Goal: Transaction & Acquisition: Obtain resource

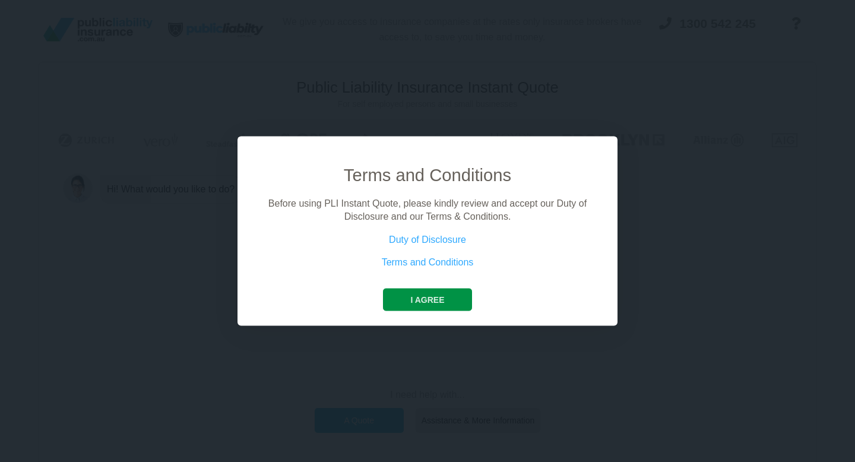
click at [414, 298] on button "I agree" at bounding box center [427, 299] width 89 height 23
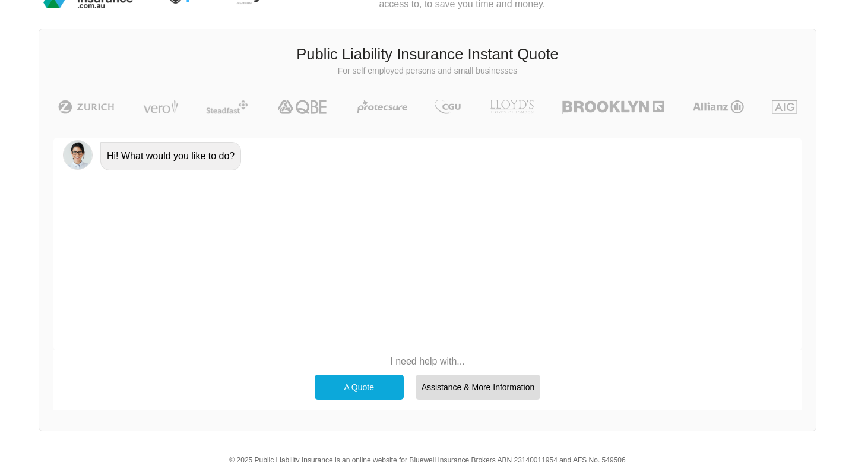
scroll to position [31, 0]
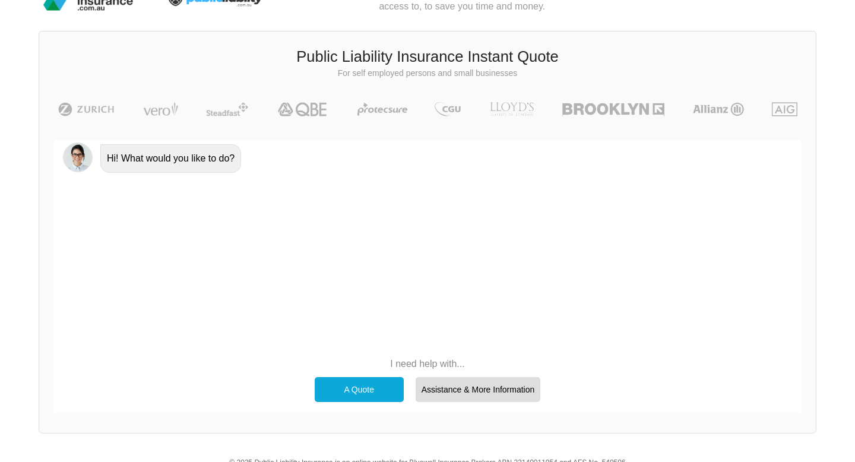
click at [411, 356] on div "I need help with... A Quote Assistance & More Information" at bounding box center [427, 380] width 749 height 55
click at [423, 367] on p "I need help with..." at bounding box center [428, 364] width 238 height 13
drag, startPoint x: 349, startPoint y: 352, endPoint x: 362, endPoint y: 334, distance: 22.1
click at [349, 352] on div "Hi! What would you like to do?" at bounding box center [427, 246] width 749 height 213
click at [372, 260] on div "Hi! What would you like to do?" at bounding box center [427, 246] width 749 height 213
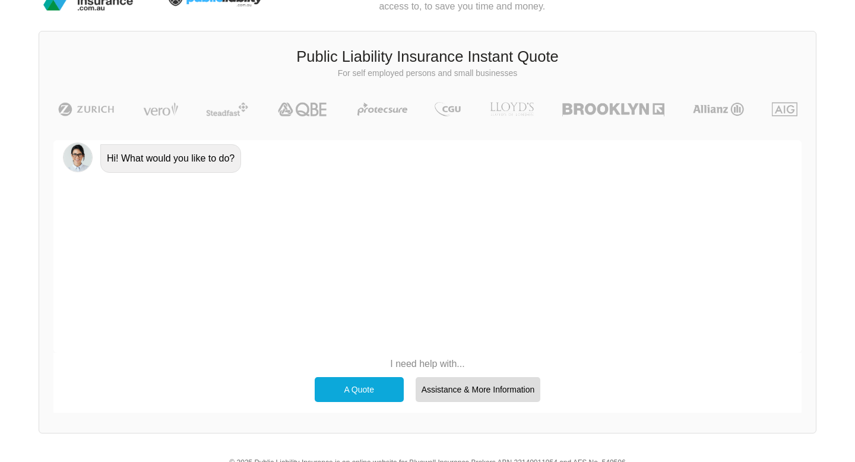
drag, startPoint x: 160, startPoint y: 164, endPoint x: 255, endPoint y: 137, distance: 98.7
click at [160, 164] on div "Hi! What would you like to do?" at bounding box center [170, 158] width 141 height 29
click at [359, 394] on div "A Quote" at bounding box center [359, 389] width 89 height 25
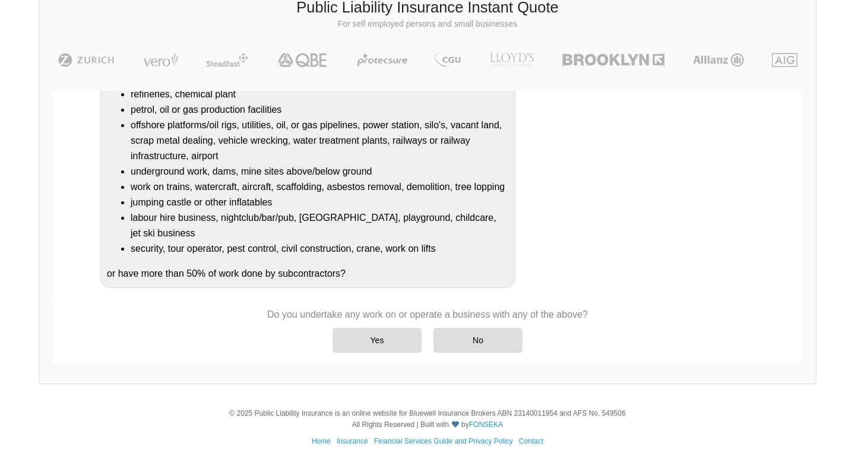
scroll to position [82, 0]
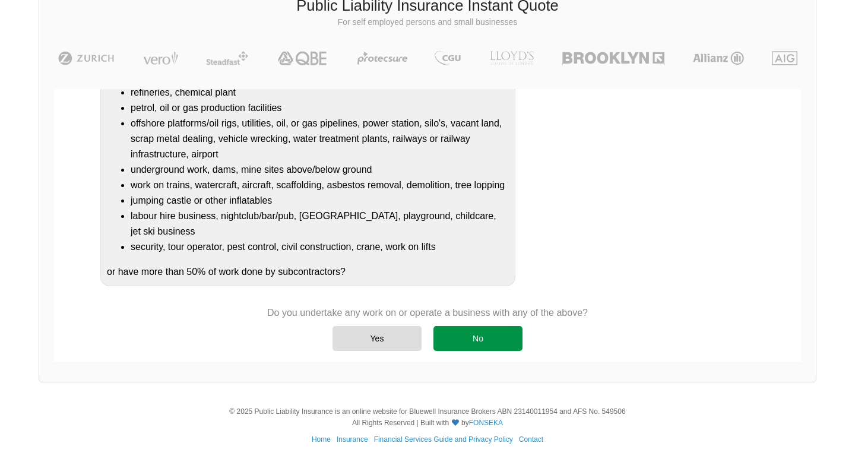
click at [454, 336] on div "No" at bounding box center [478, 338] width 89 height 25
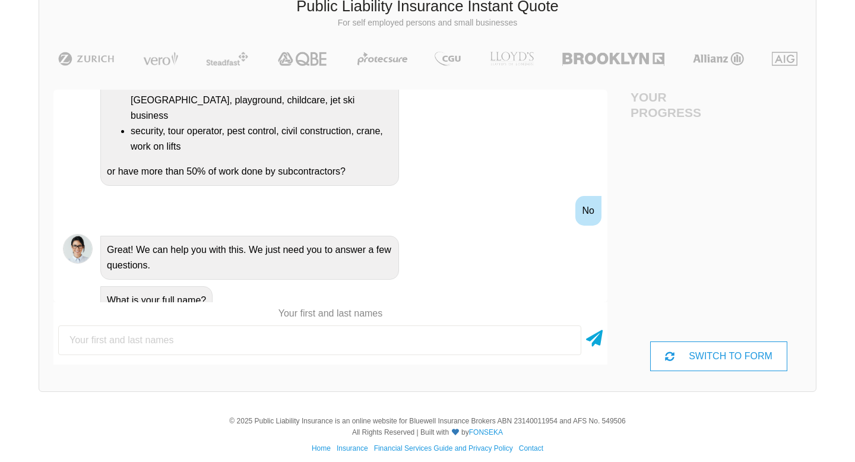
scroll to position [81, 0]
type input "[PERSON_NAME]"
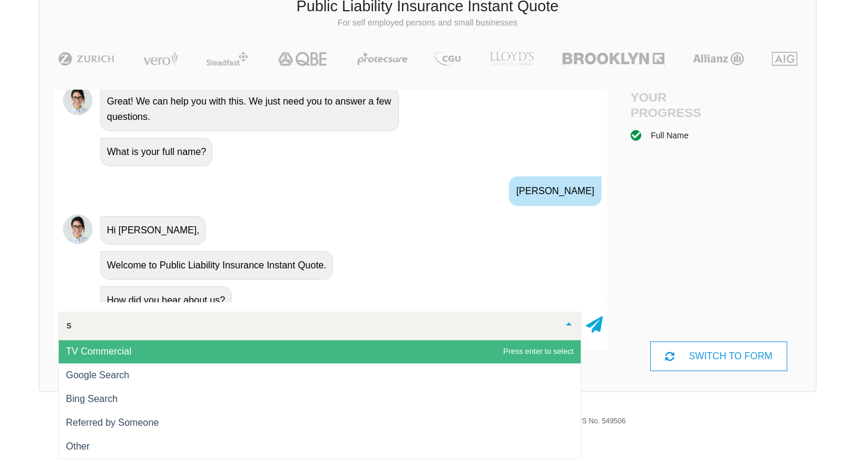
scroll to position [0, 0]
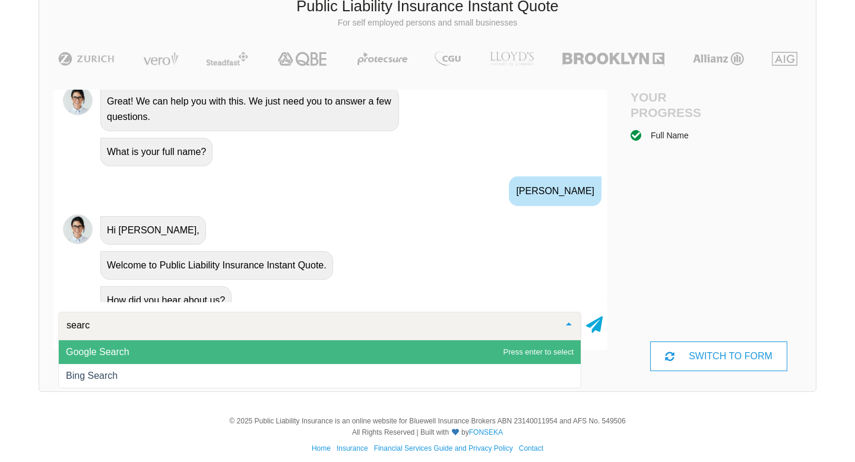
type input "search"
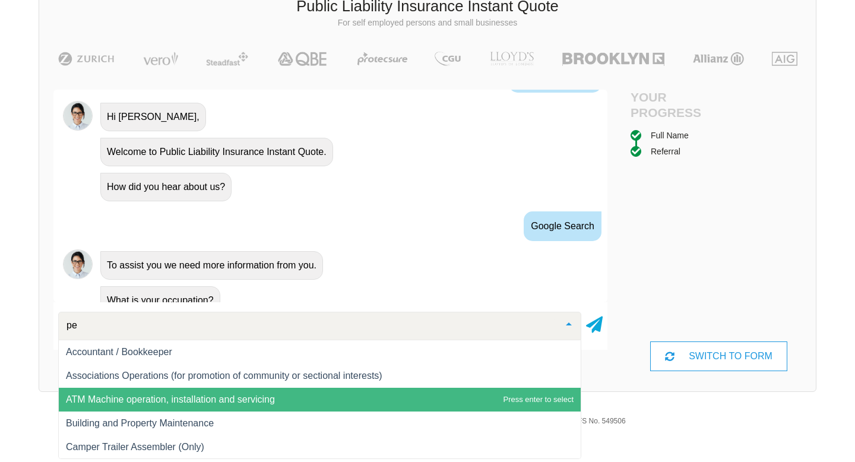
type input "p"
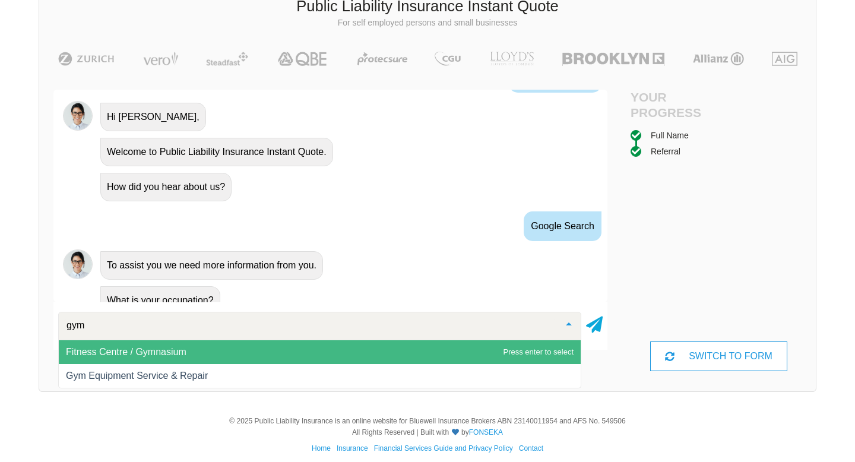
click at [114, 323] on input "gym" at bounding box center [311, 326] width 494 height 12
type input "personal"
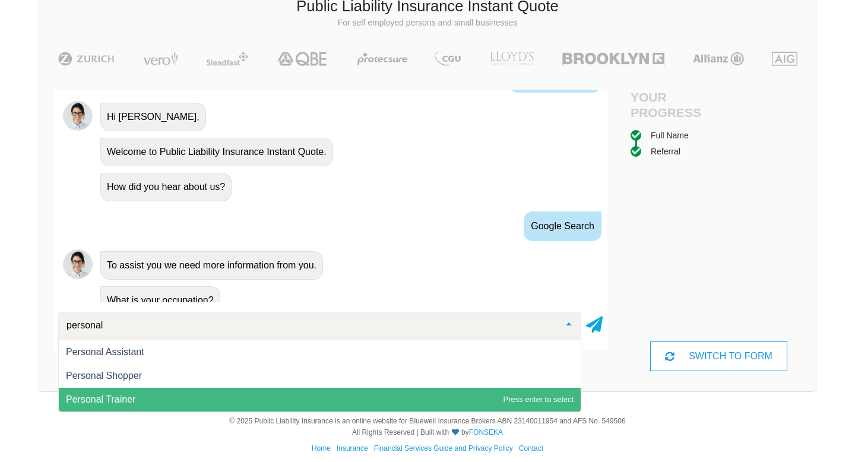
click at [111, 394] on span "Personal Trainer" at bounding box center [101, 399] width 70 height 10
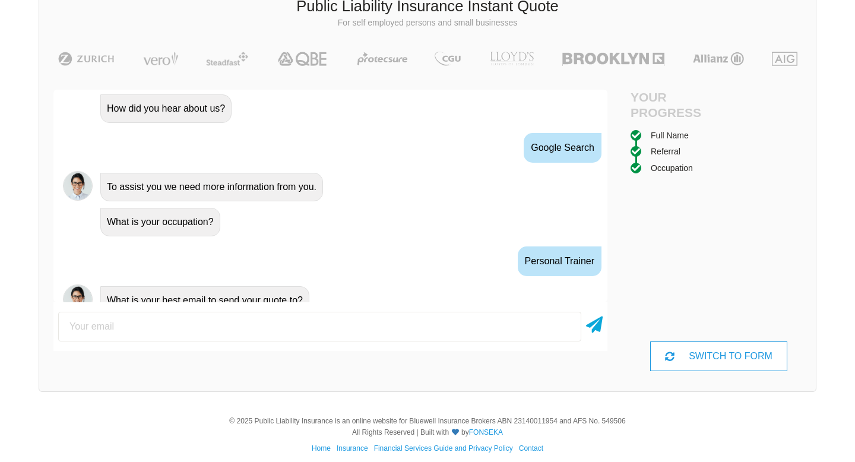
scroll to position [659, 0]
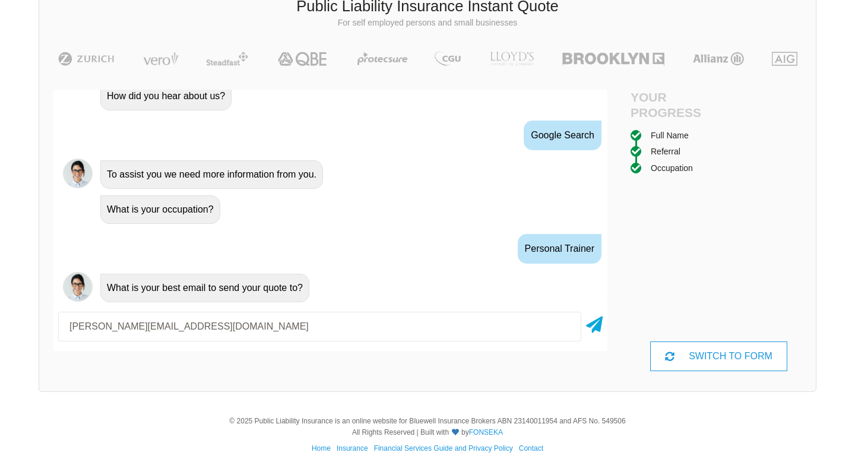
type input "[PERSON_NAME][EMAIL_ADDRESS][DOMAIN_NAME]"
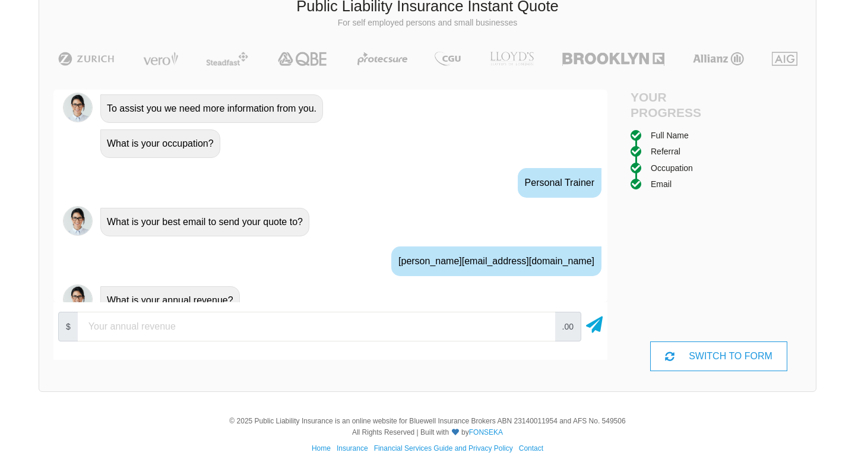
scroll to position [738, 0]
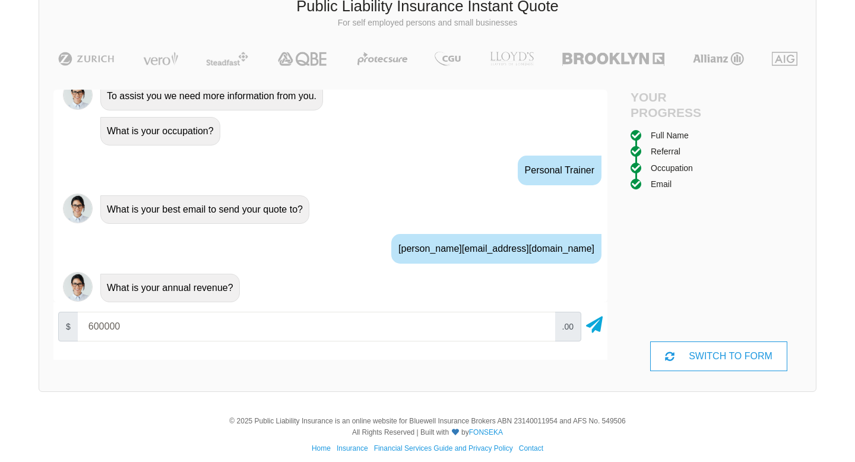
type input "600000"
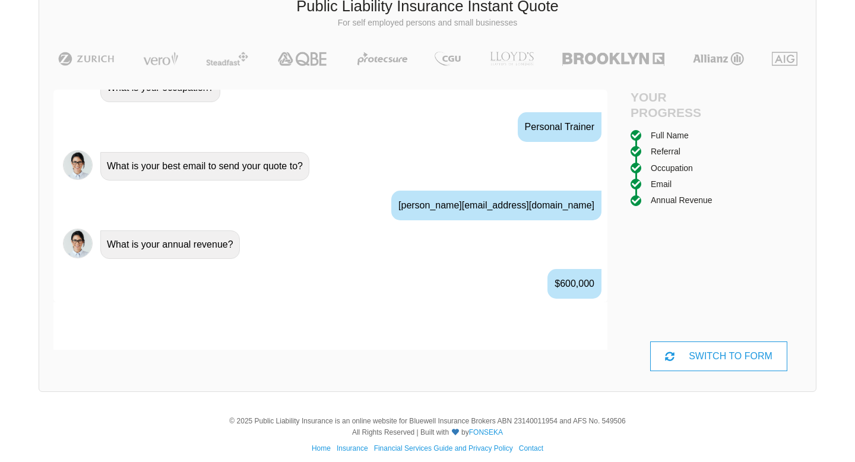
scroll to position [804, 0]
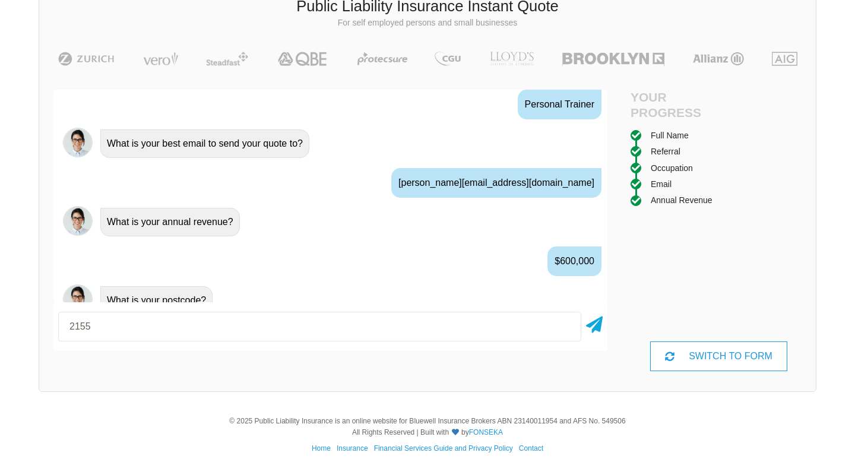
type input "2155"
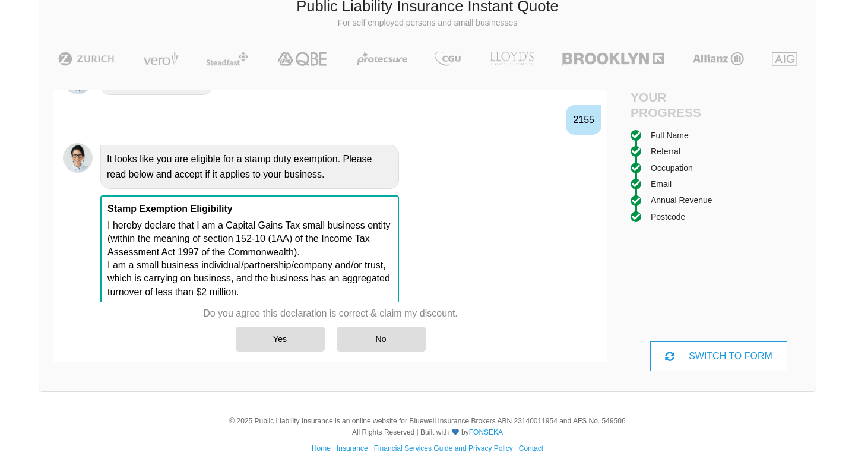
scroll to position [1026, 0]
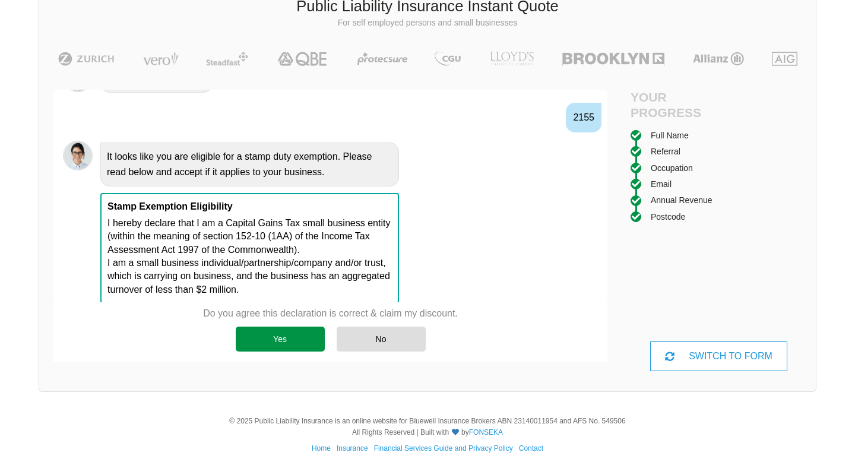
click at [276, 342] on div "Yes" at bounding box center [280, 339] width 89 height 25
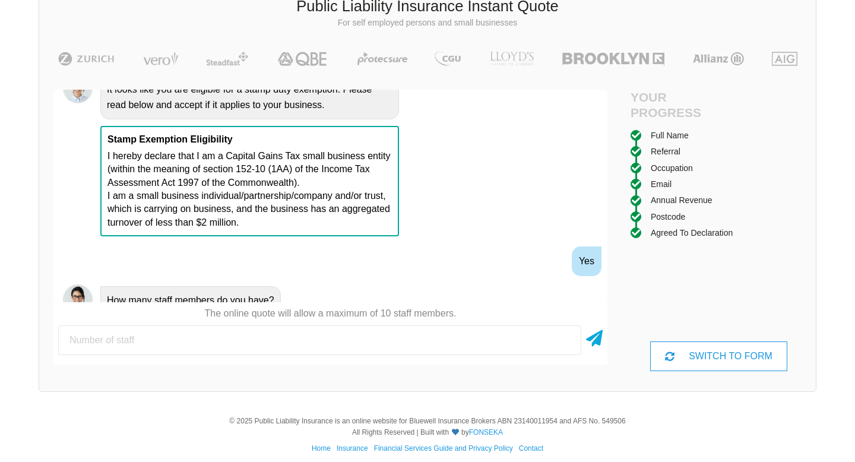
scroll to position [1106, 0]
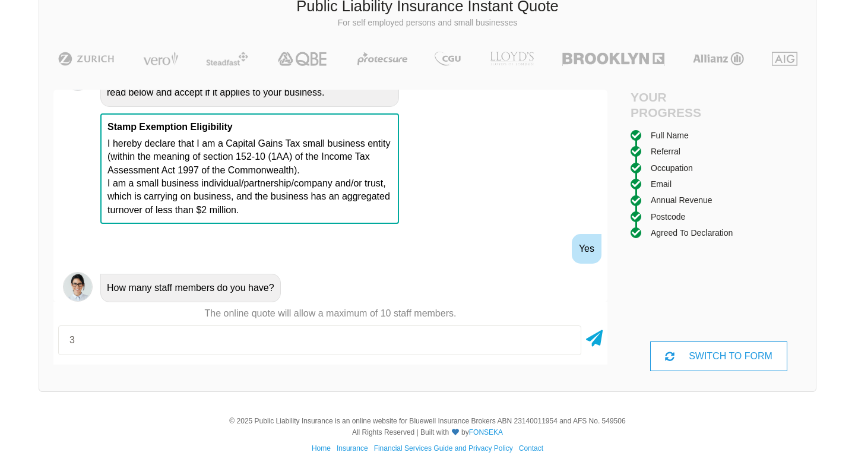
type input "3"
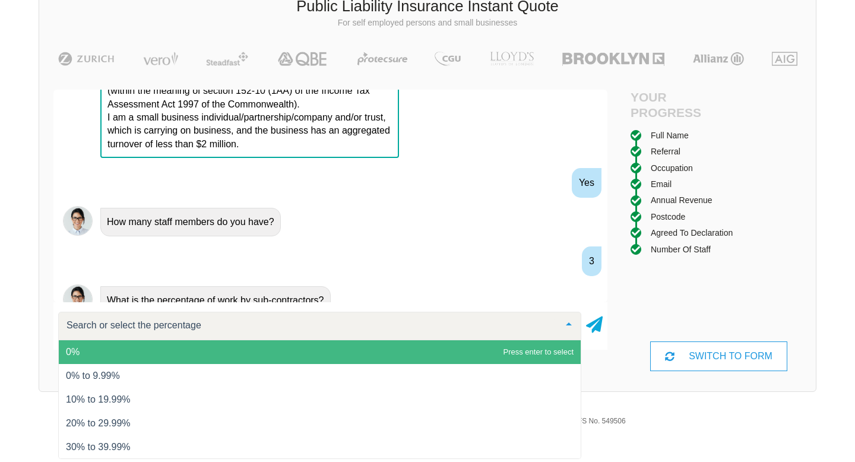
scroll to position [1184, 0]
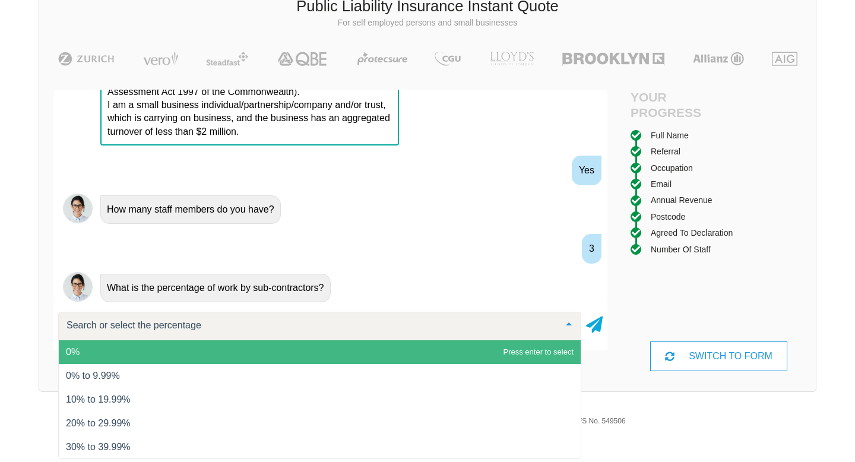
click at [106, 355] on span "0%" at bounding box center [320, 352] width 522 height 24
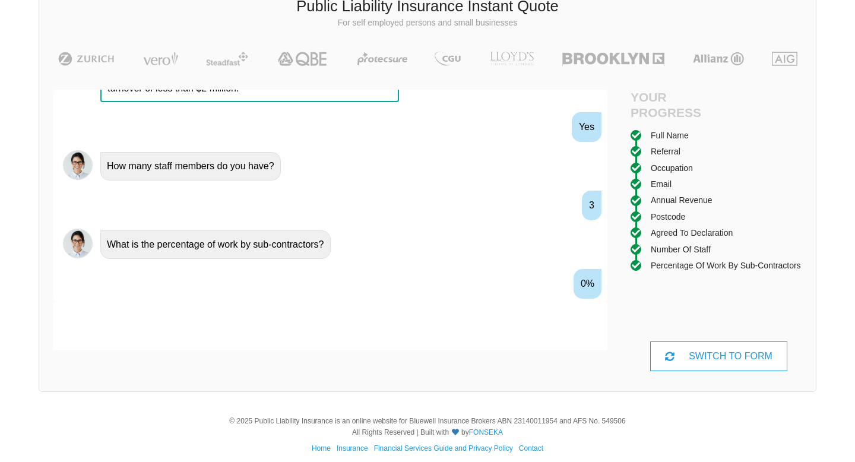
scroll to position [1250, 0]
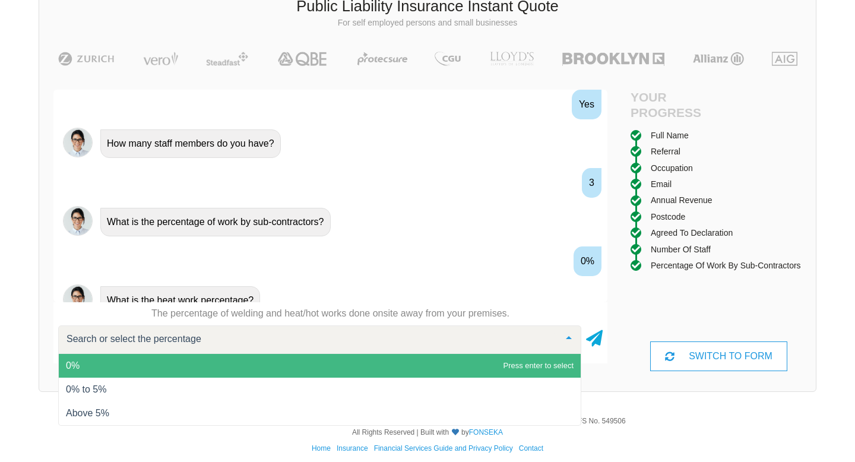
click at [115, 362] on span "0%" at bounding box center [320, 366] width 522 height 24
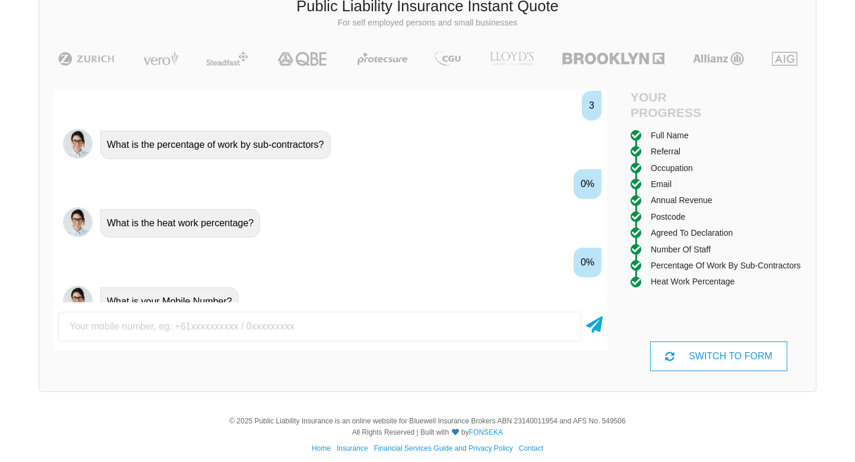
scroll to position [1328, 0]
type input "0423206744"
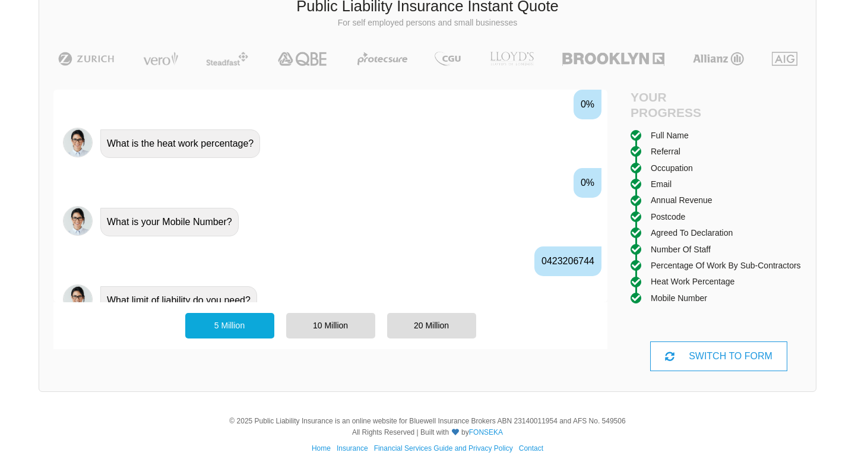
scroll to position [1419, 0]
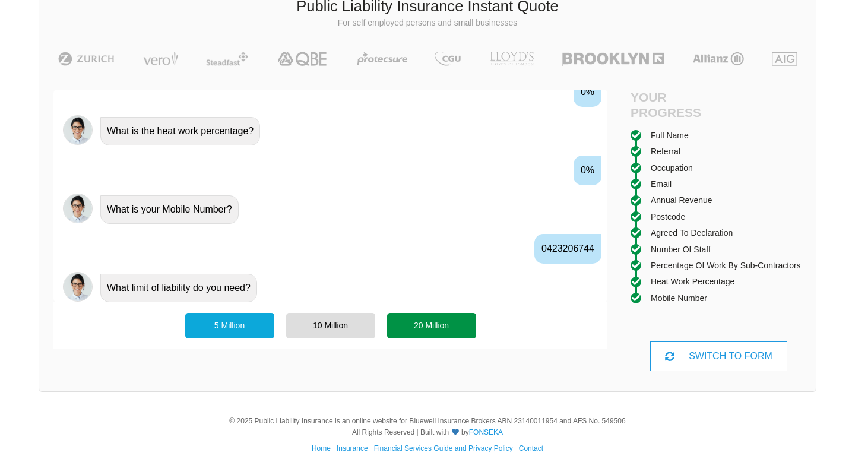
click at [435, 332] on div "20 Million" at bounding box center [431, 325] width 89 height 25
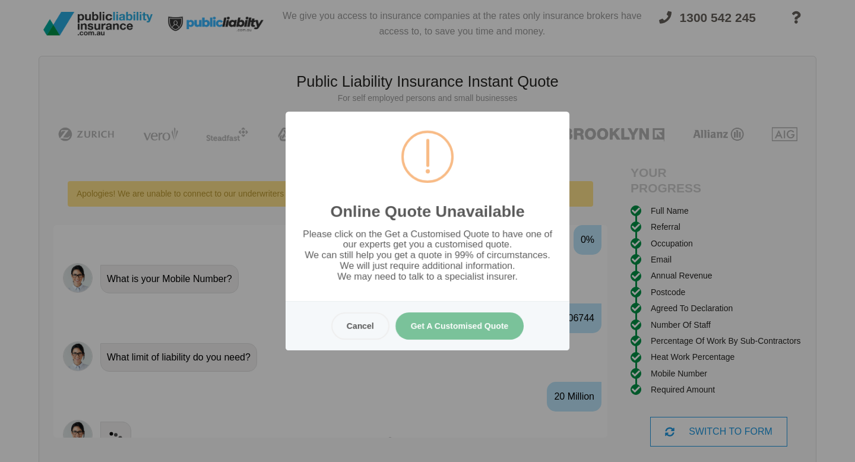
scroll to position [0, 0]
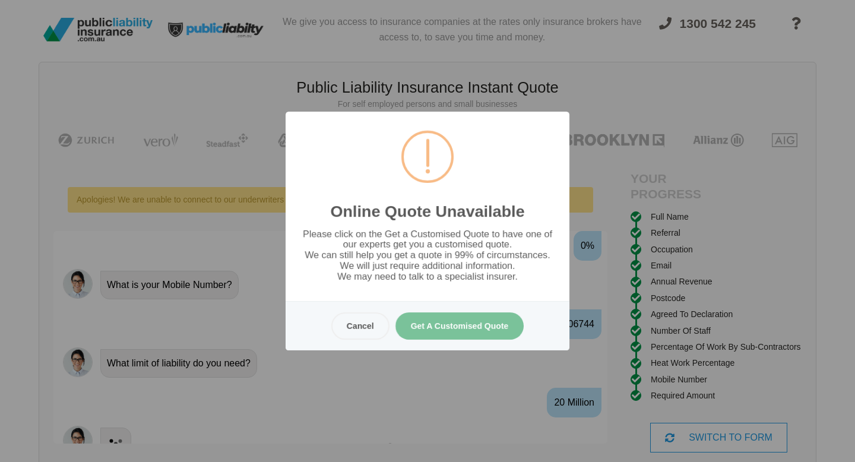
click at [441, 326] on button "Get A Customised Quote" at bounding box center [460, 325] width 129 height 27
